Goal: Information Seeking & Learning: Compare options

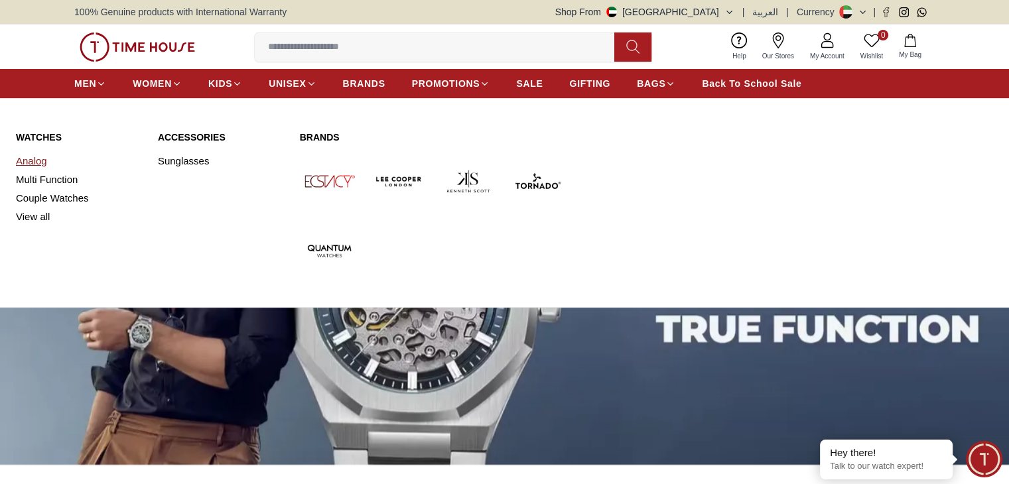
click at [29, 161] on link "Analog" at bounding box center [79, 161] width 126 height 19
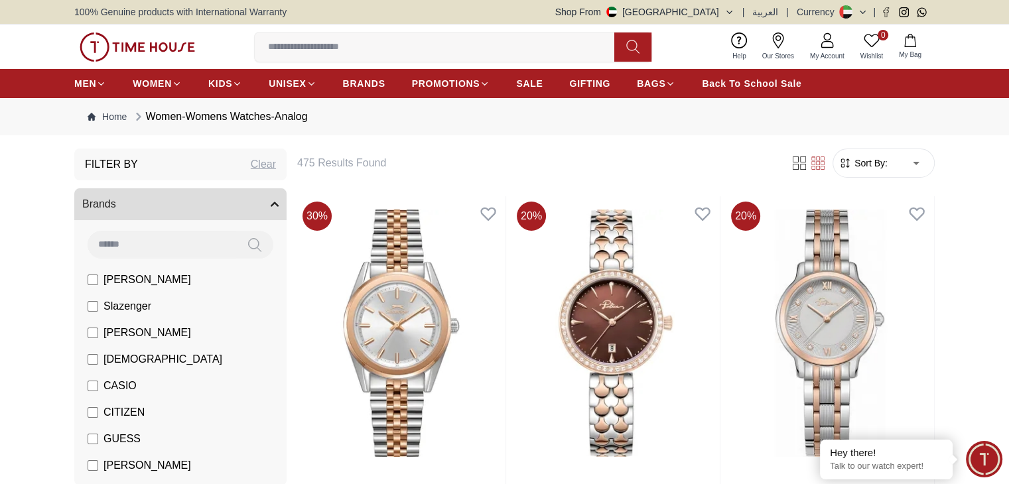
scroll to position [66, 0]
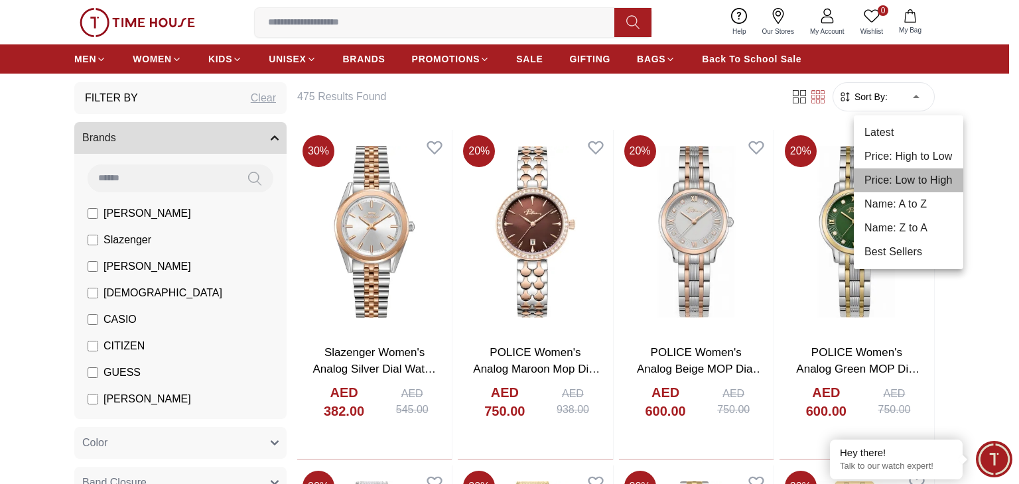
click at [921, 184] on li "Price: Low to High" at bounding box center [908, 180] width 109 height 24
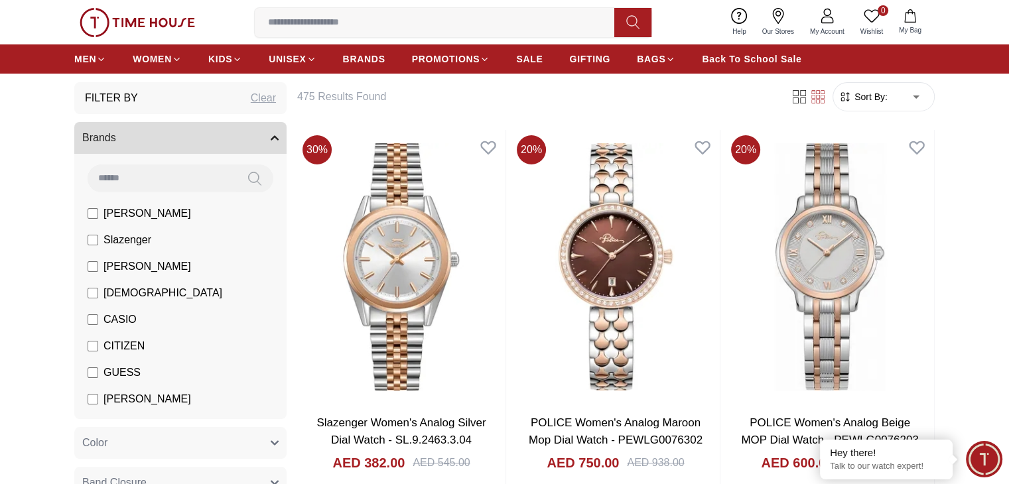
type input "*"
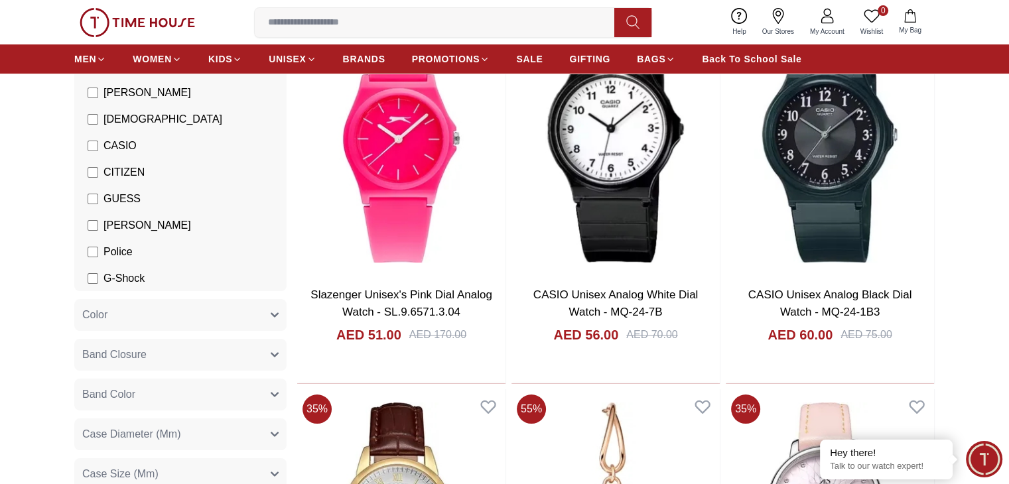
scroll to position [199, 0]
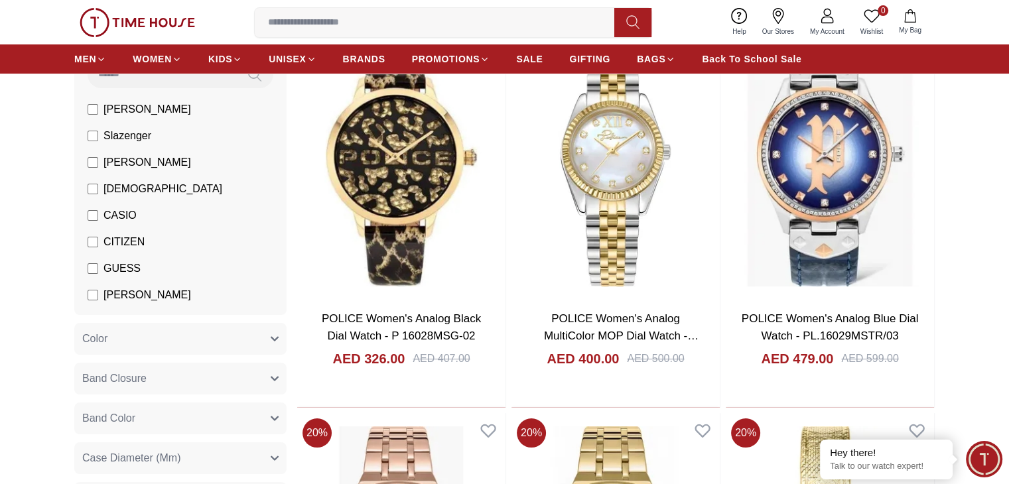
scroll to position [133, 0]
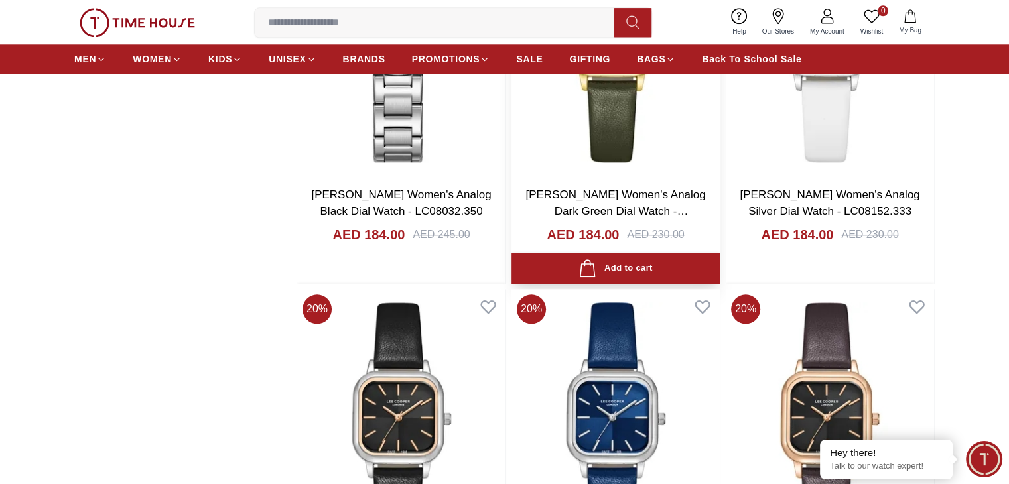
scroll to position [1459, 0]
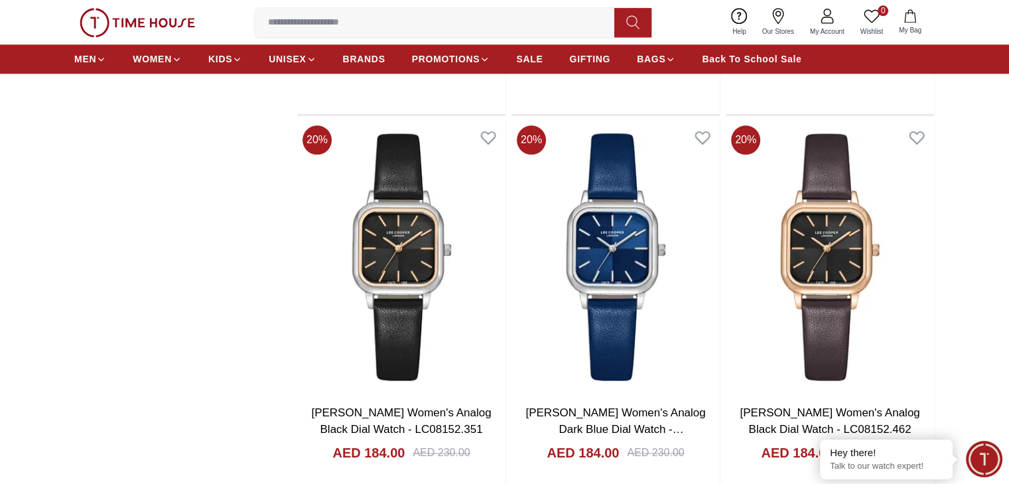
scroll to position [1658, 0]
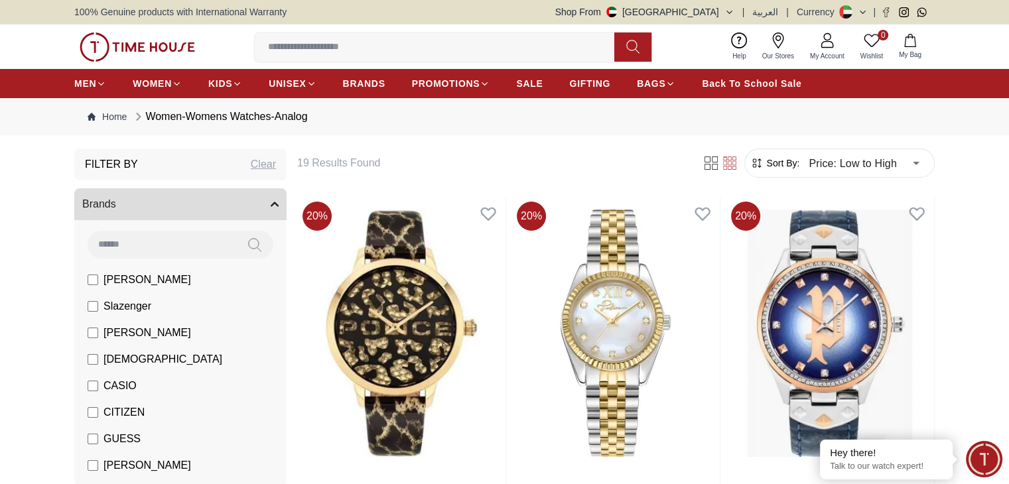
scroll to position [46, 0]
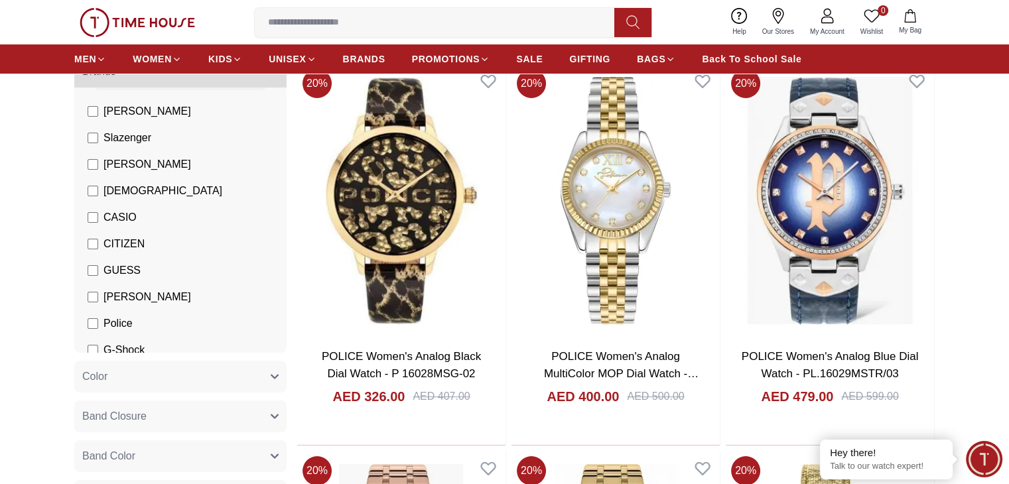
scroll to position [46, 0]
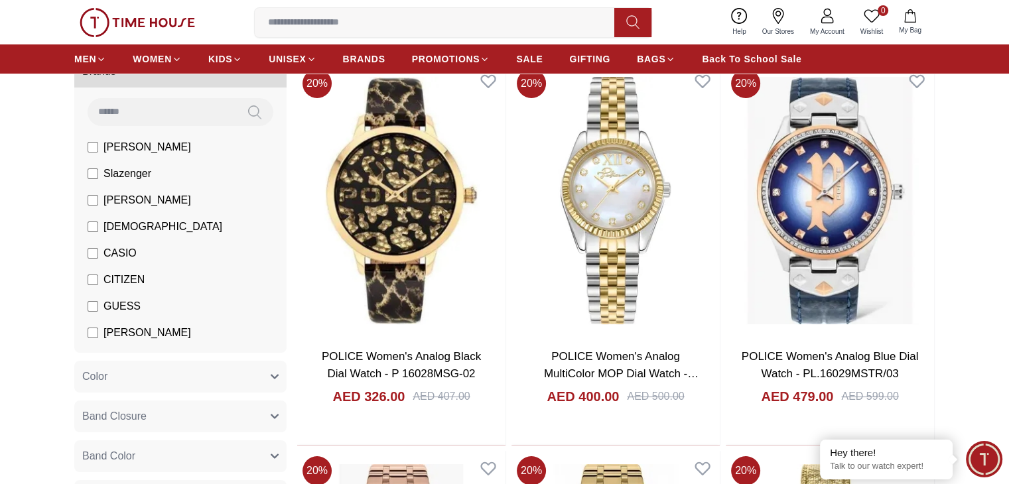
scroll to position [46, 0]
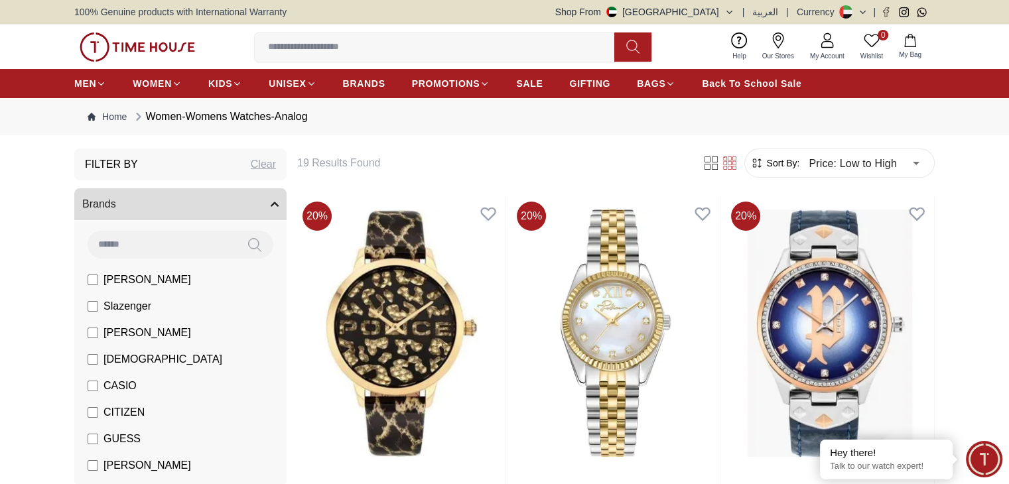
scroll to position [46, 0]
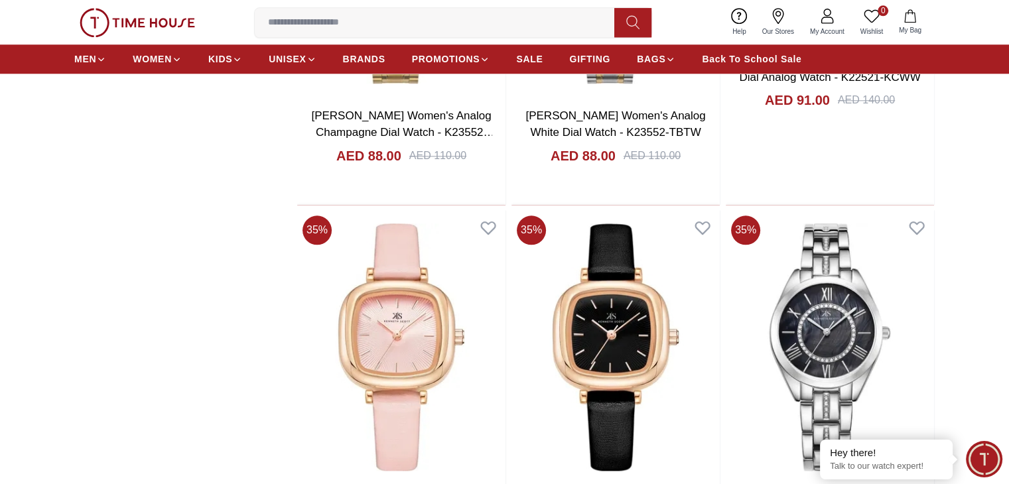
scroll to position [1592, 0]
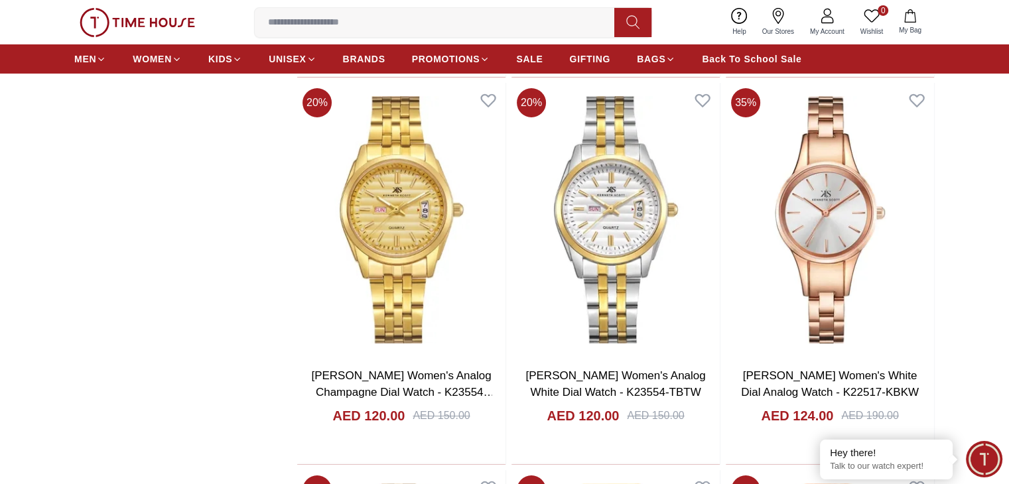
scroll to position [4776, 0]
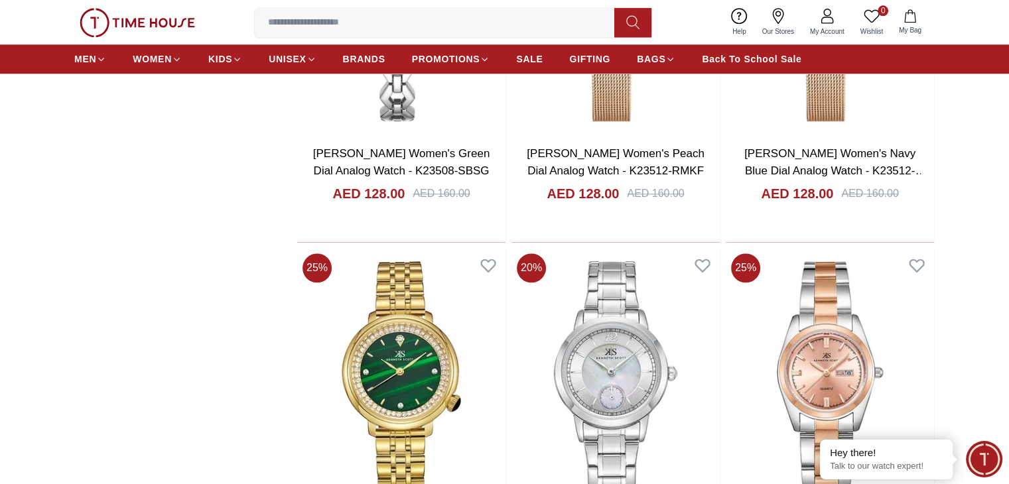
scroll to position [6567, 0]
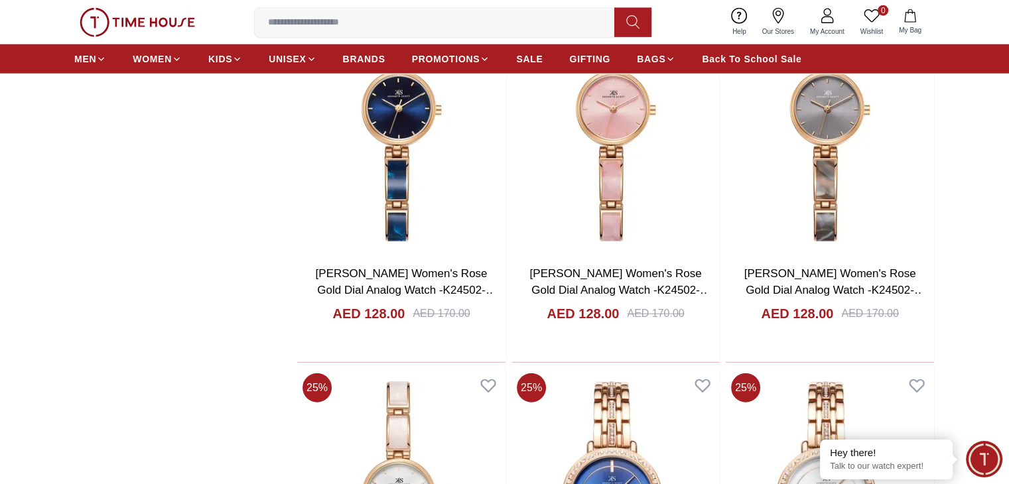
scroll to position [8358, 0]
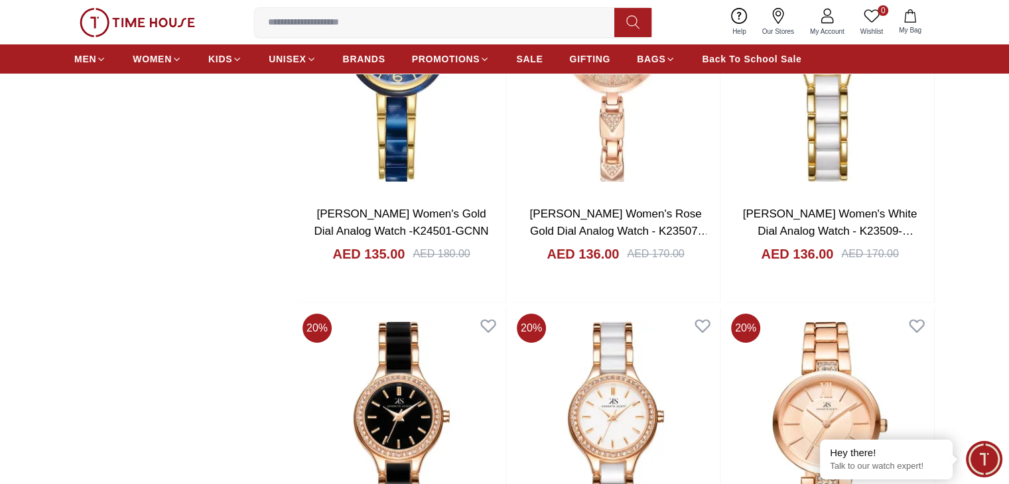
scroll to position [10150, 0]
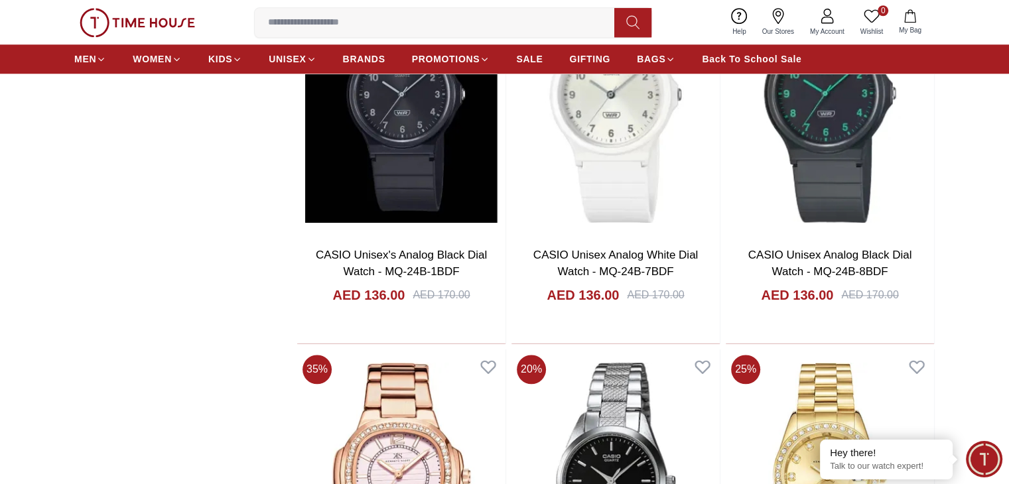
scroll to position [11476, 0]
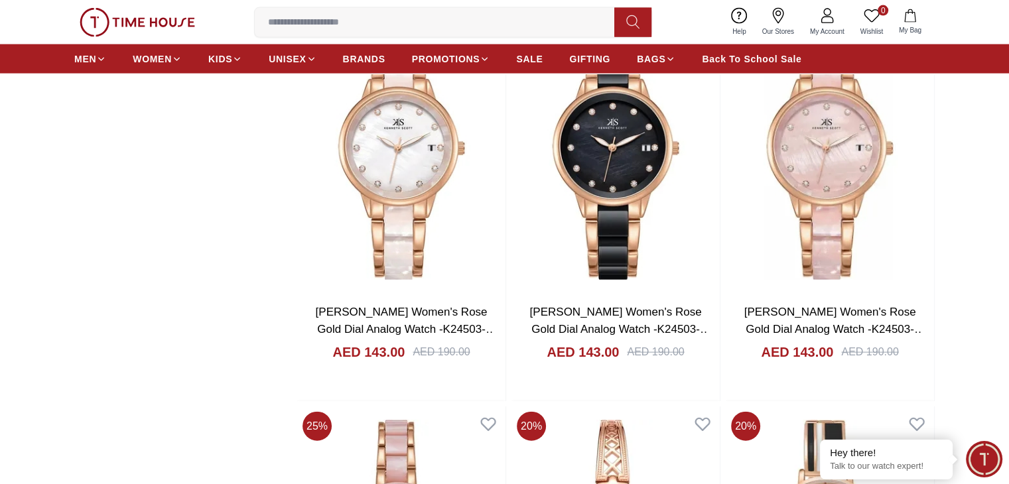
scroll to position [13267, 0]
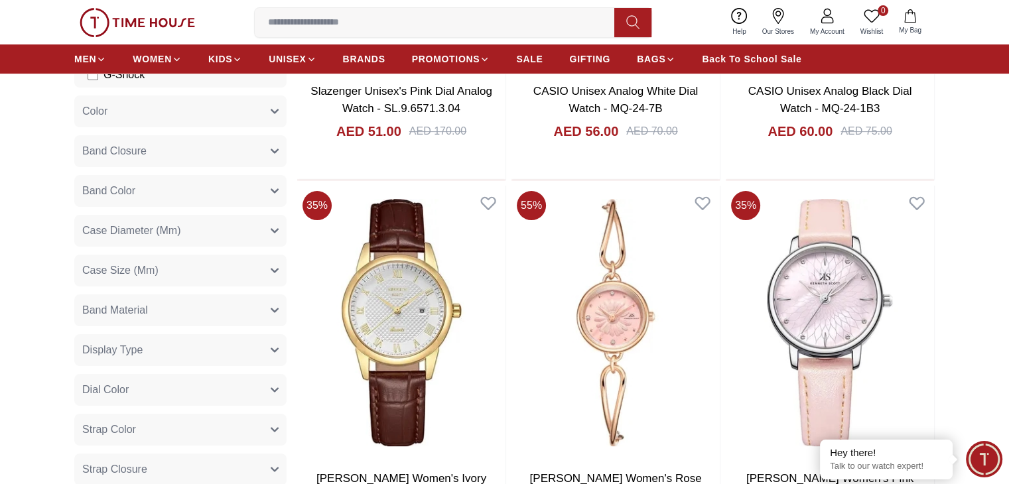
scroll to position [332, 0]
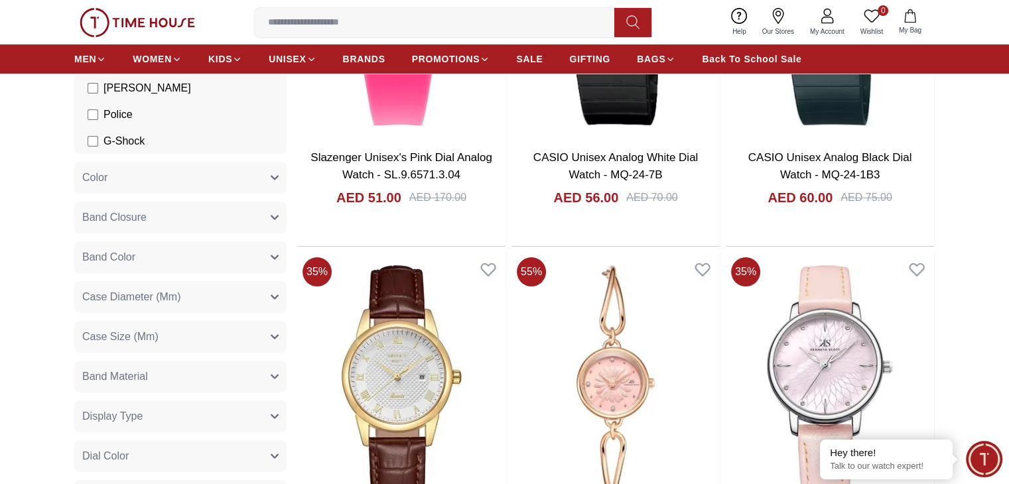
click at [243, 225] on button "Band Closure" at bounding box center [180, 218] width 212 height 32
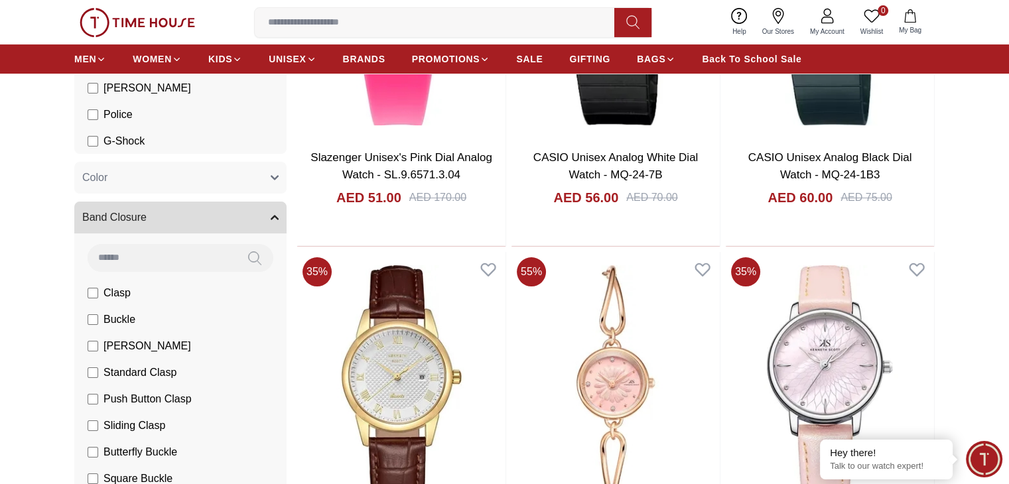
click at [236, 219] on button "Band Closure" at bounding box center [180, 218] width 212 height 32
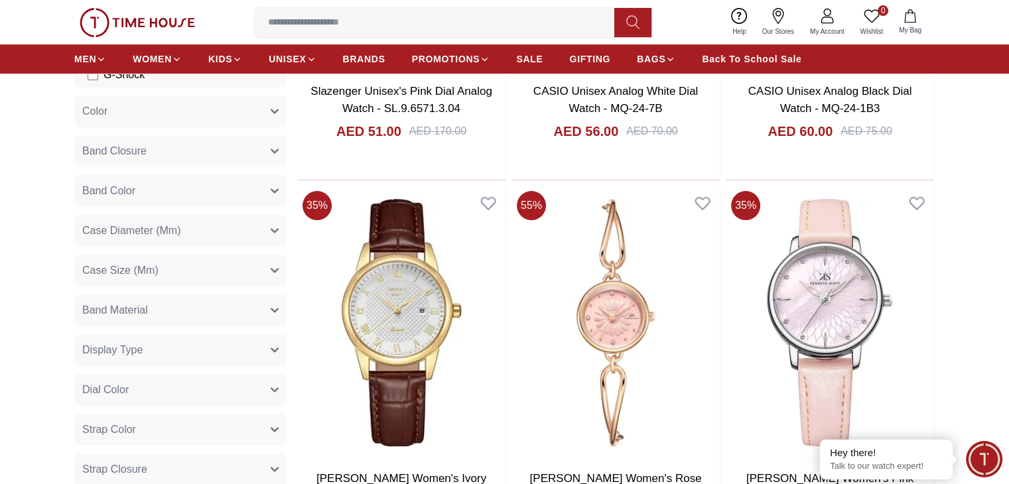
scroll to position [464, 0]
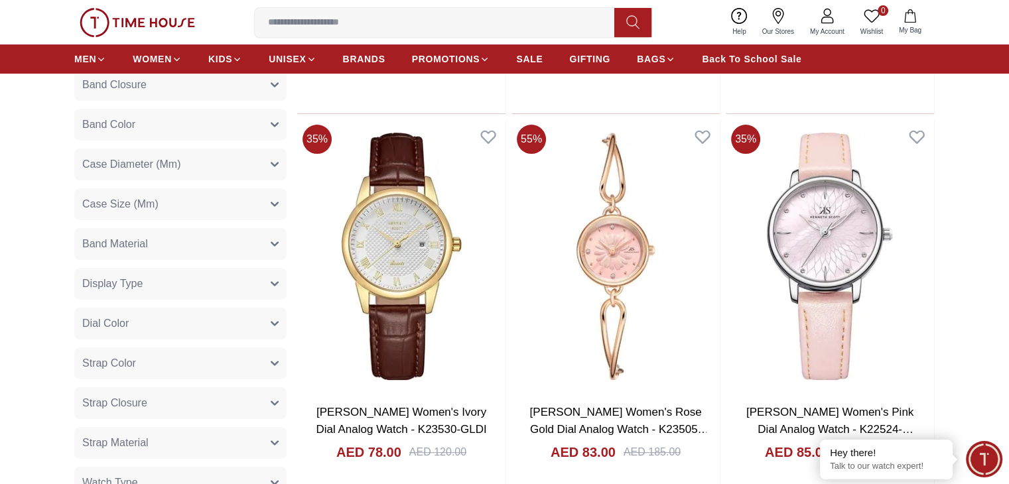
click at [212, 253] on button "Band Material" at bounding box center [180, 244] width 212 height 32
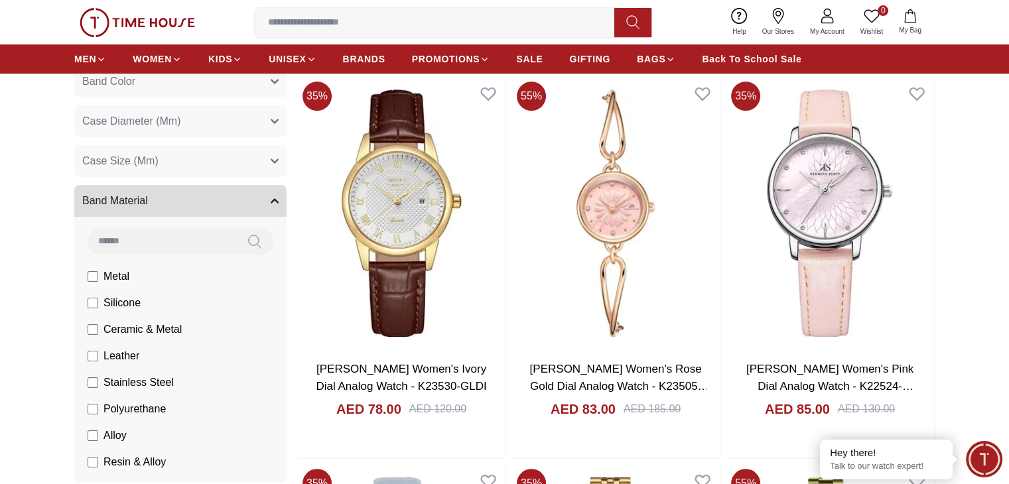
scroll to position [597, 0]
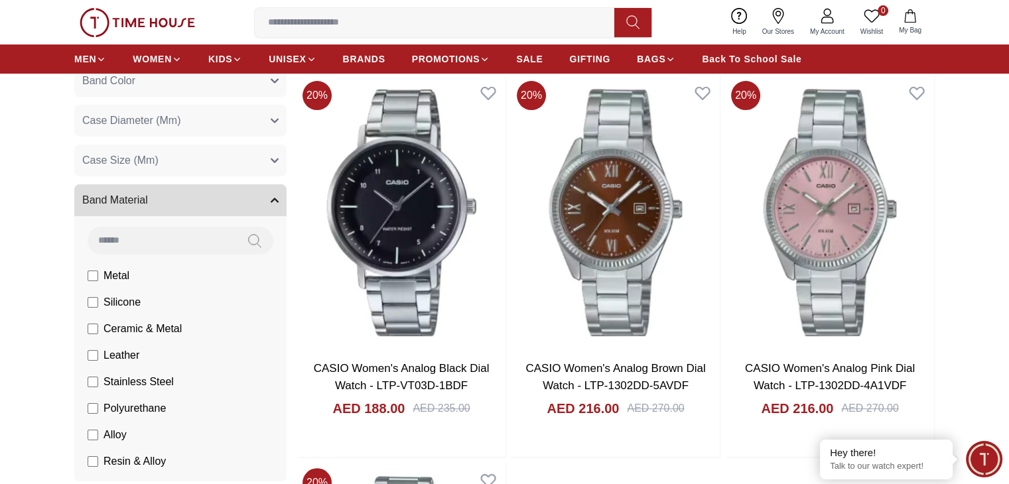
scroll to position [663, 0]
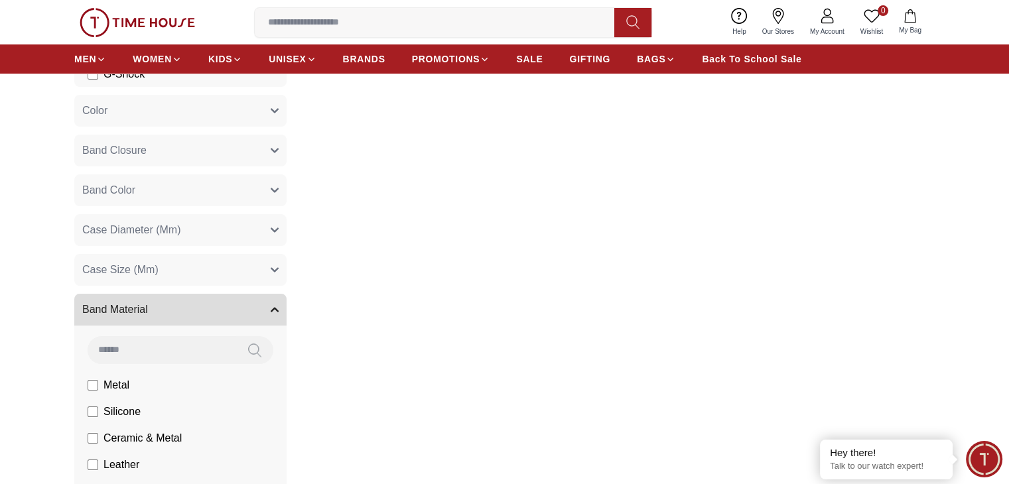
scroll to position [597, 0]
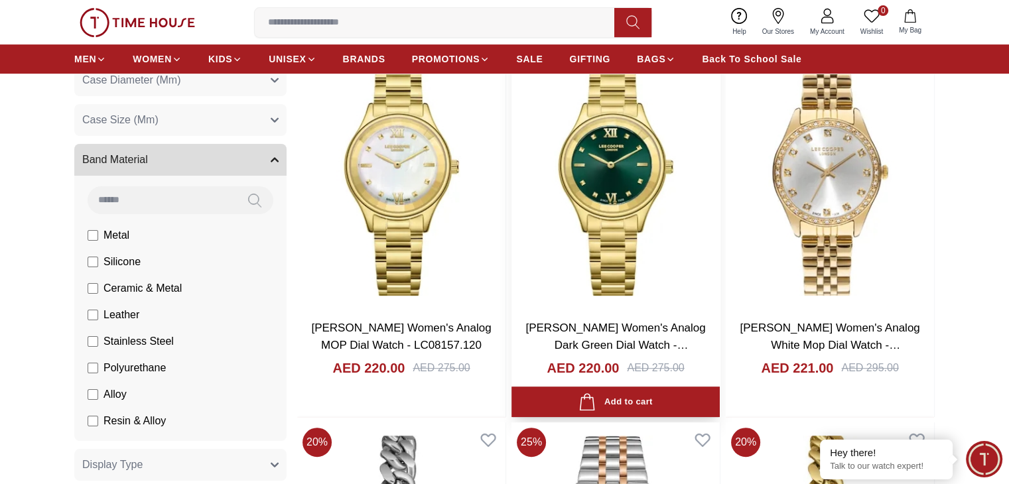
scroll to position [663, 0]
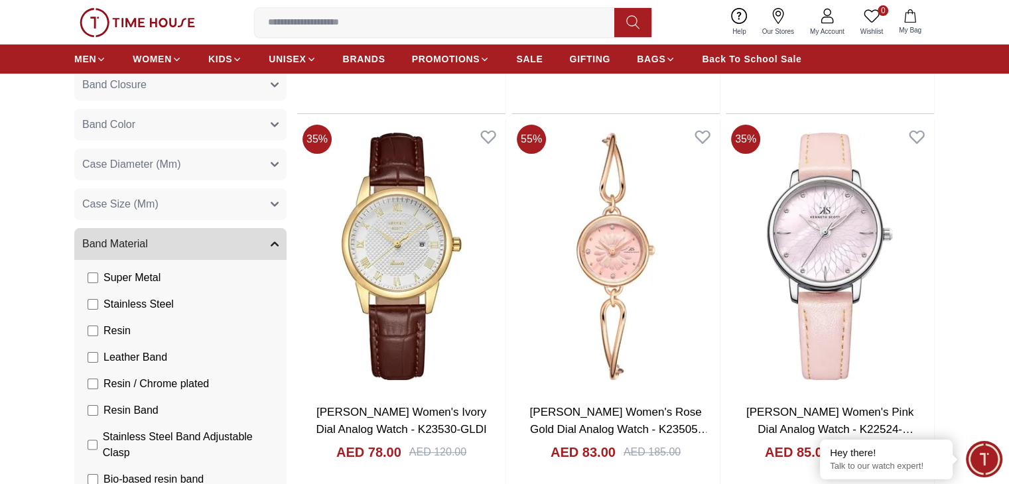
scroll to position [489, 0]
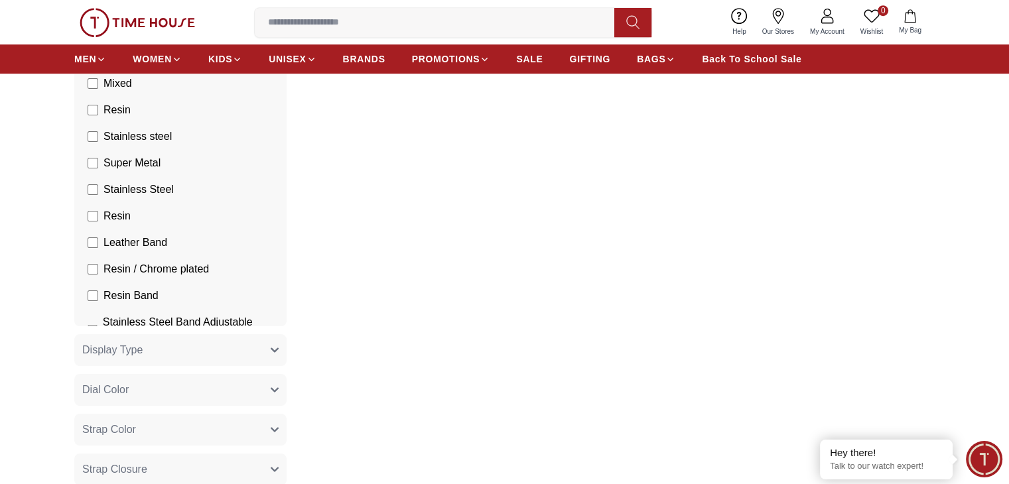
scroll to position [356, 0]
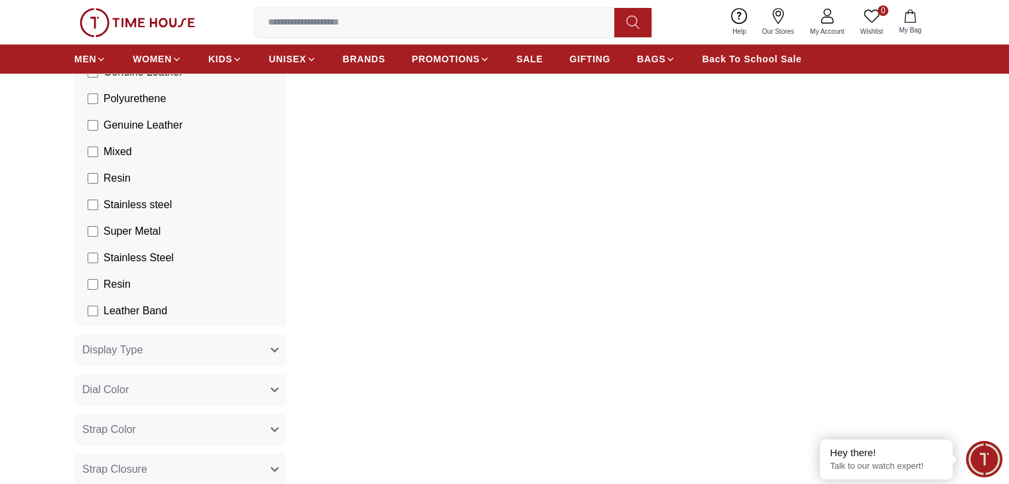
click at [0, 0] on label "Super Metal" at bounding box center [0, 0] width 0 height 0
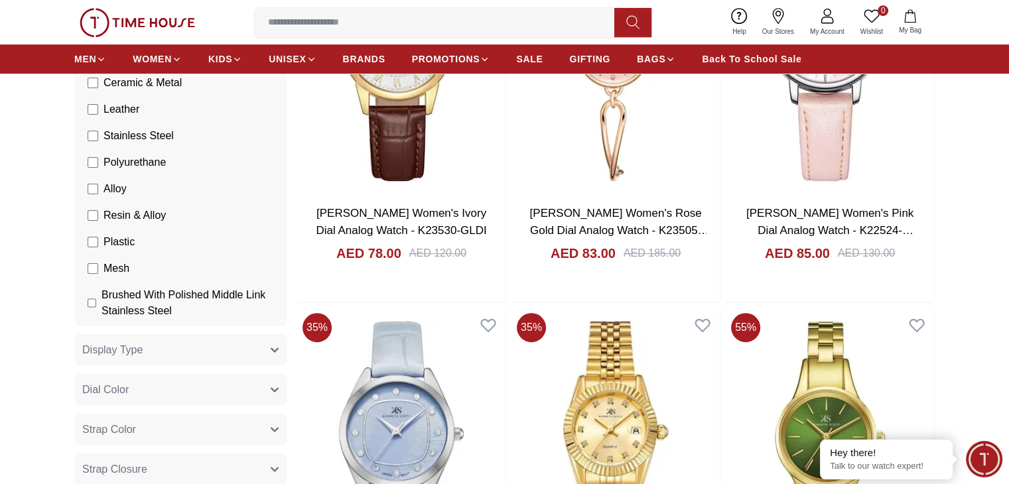
scroll to position [25, 0]
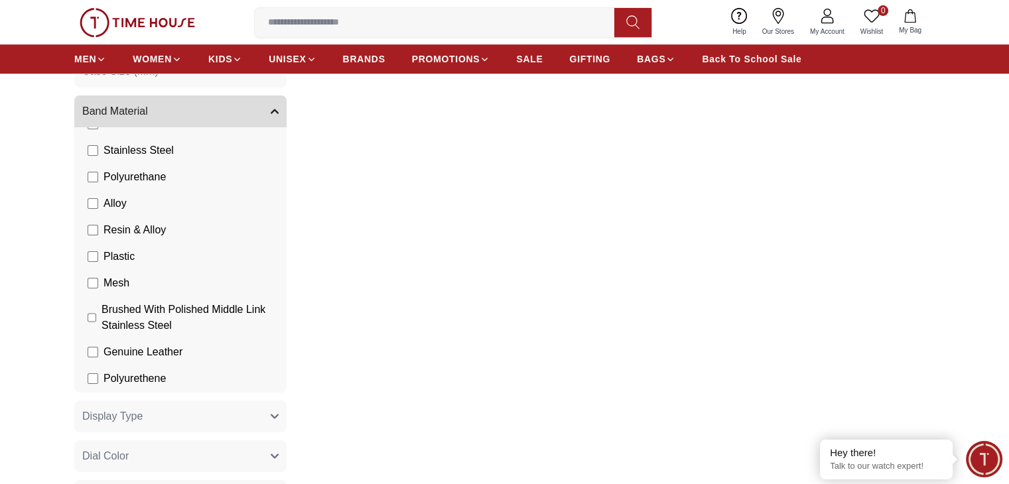
scroll to position [66, 0]
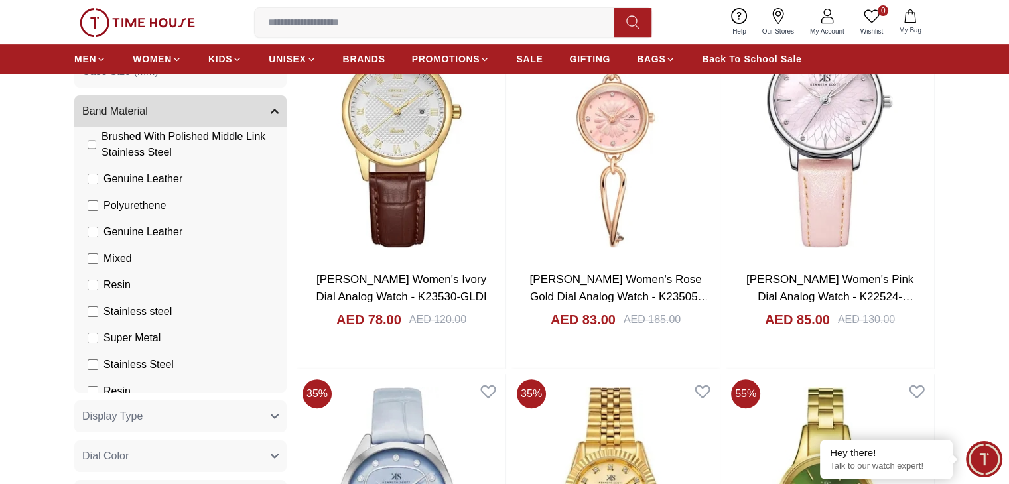
scroll to position [332, 0]
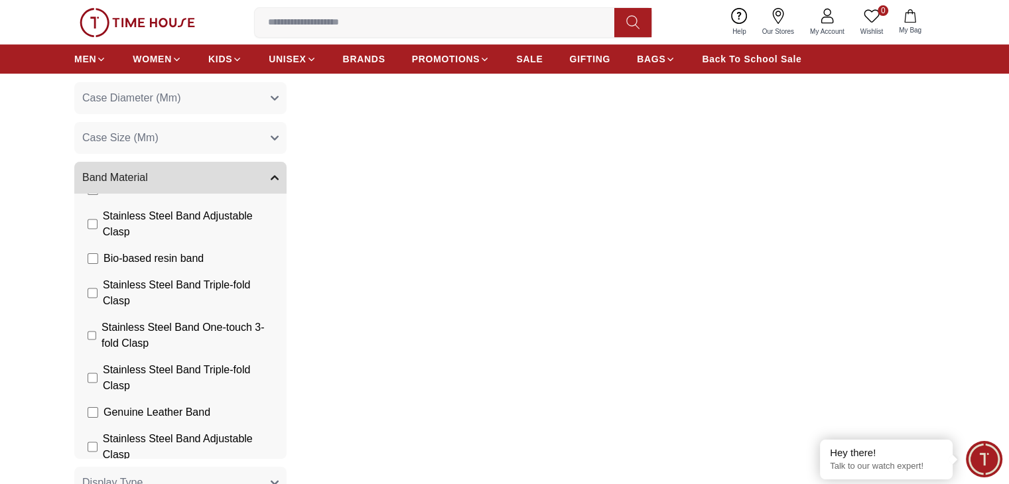
scroll to position [464, 0]
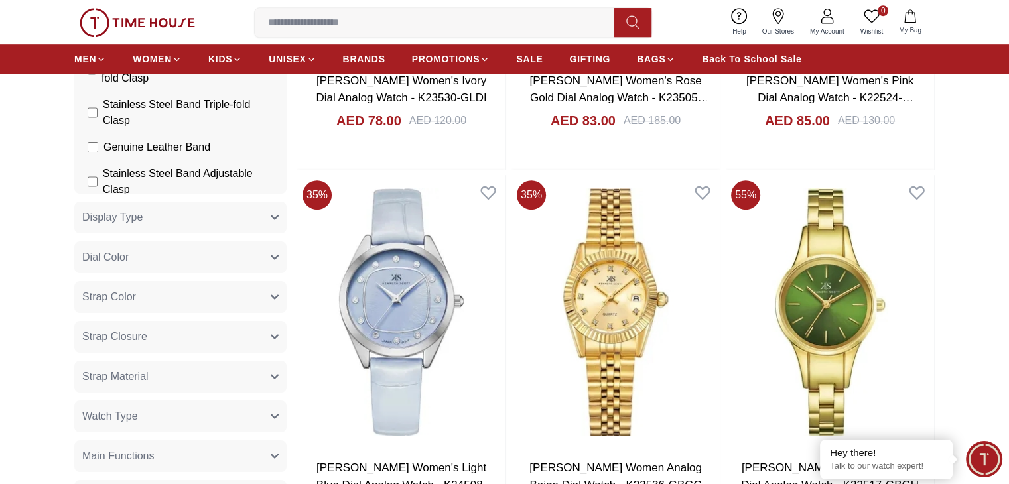
scroll to position [862, 0]
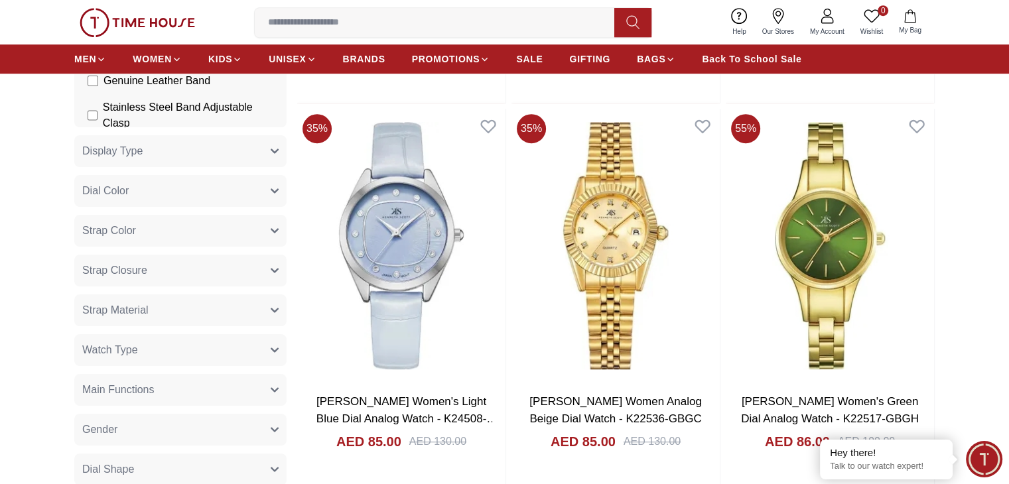
click at [157, 347] on button "Watch Type" at bounding box center [180, 350] width 212 height 32
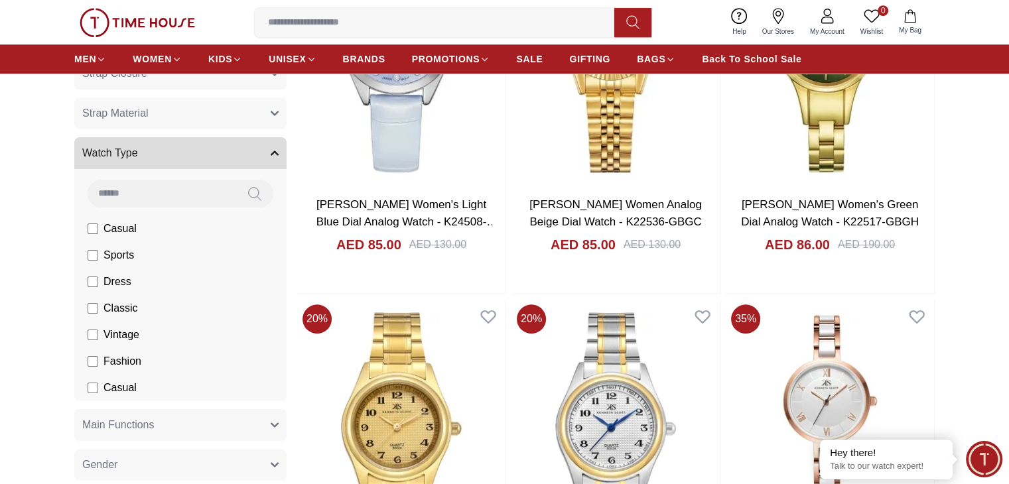
scroll to position [1061, 0]
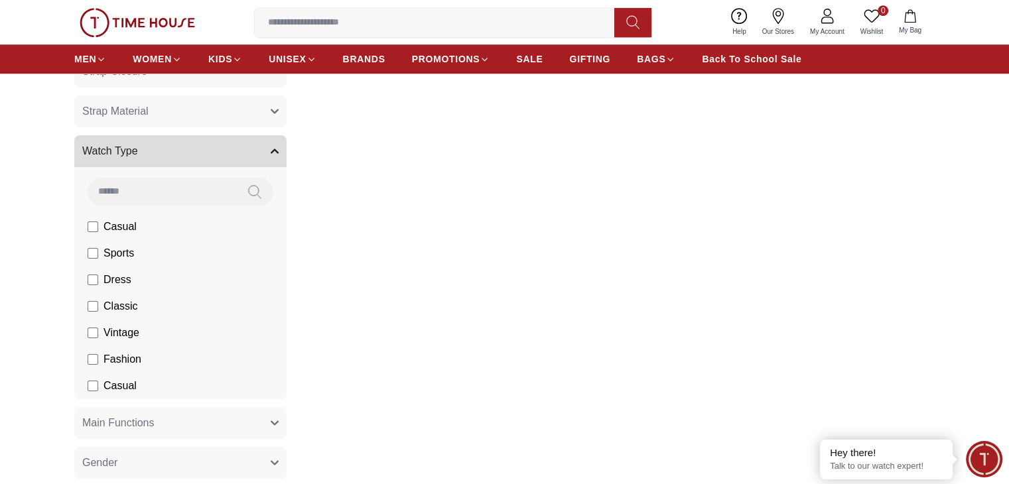
scroll to position [995, 0]
